Goal: Check status: Check status

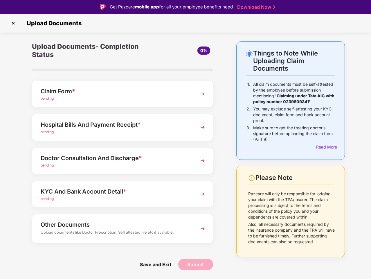
click at [13, 23] on img at bounding box center [13, 23] width 9 height 9
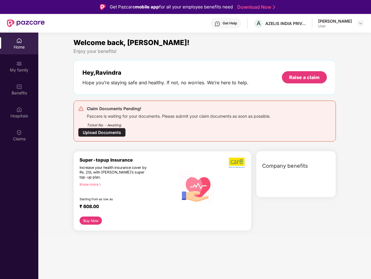
click at [326, 147] on div "Welcome back, [PERSON_NAME]! Enjoy your benefits! Hey, [PERSON_NAME] you’re sta…" at bounding box center [205, 136] width 338 height 198
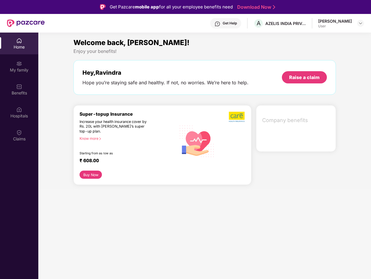
click at [123, 94] on div "Hey, [PERSON_NAME] you’re staying safe and healthy. If not, no worries. We’re h…" at bounding box center [205, 77] width 263 height 35
click at [123, 127] on div "Increase your health insurance cover by Rs. 20L with [PERSON_NAME]’s super top-…" at bounding box center [116, 126] width 72 height 15
click at [123, 161] on div "₹ 608.00" at bounding box center [125, 161] width 91 height 7
click at [123, 194] on section "Welcome back, [PERSON_NAME]! Enjoy your benefits! Hey, [PERSON_NAME] you’re sta…" at bounding box center [204, 172] width 333 height 279
click at [123, 228] on section "Welcome back, [PERSON_NAME]! Enjoy your benefits! Hey, [PERSON_NAME] you’re sta…" at bounding box center [204, 172] width 333 height 279
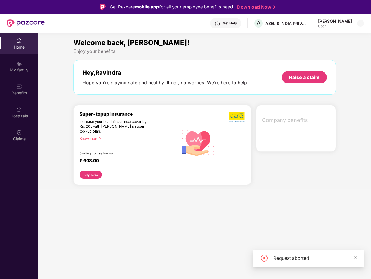
click at [155, 264] on section "Welcome back, [PERSON_NAME]! Enjoy your benefits! Hey, [PERSON_NAME] you’re sta…" at bounding box center [204, 172] width 333 height 279
click at [196, 264] on section "Welcome back, [PERSON_NAME]! Enjoy your benefits! Hey, [PERSON_NAME] you’re sta…" at bounding box center [204, 172] width 333 height 279
